Goal: Task Accomplishment & Management: Manage account settings

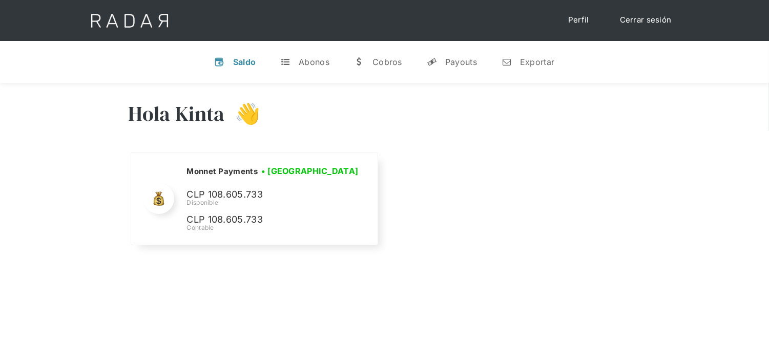
click at [644, 23] on link "Cerrar sesión" at bounding box center [645, 20] width 72 height 20
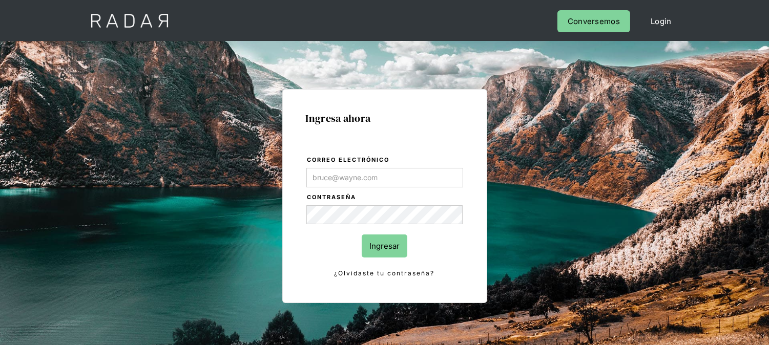
type input "[EMAIL_ADDRESS][DOMAIN_NAME]"
click at [388, 238] on input "Ingresar" at bounding box center [385, 246] width 46 height 23
